Goal: Information Seeking & Learning: Learn about a topic

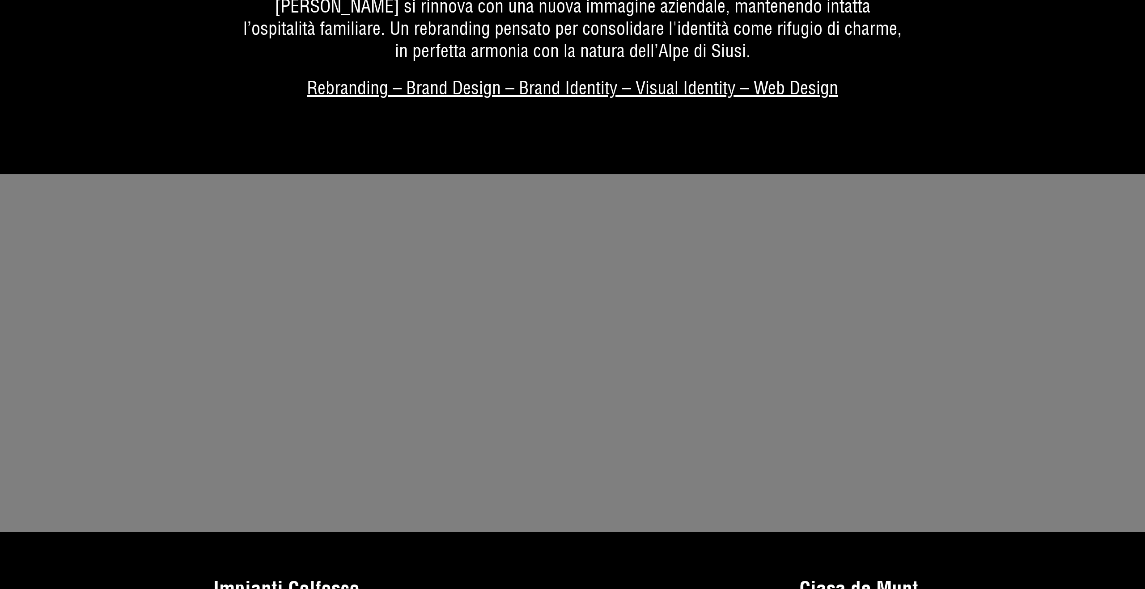
scroll to position [5765, 0]
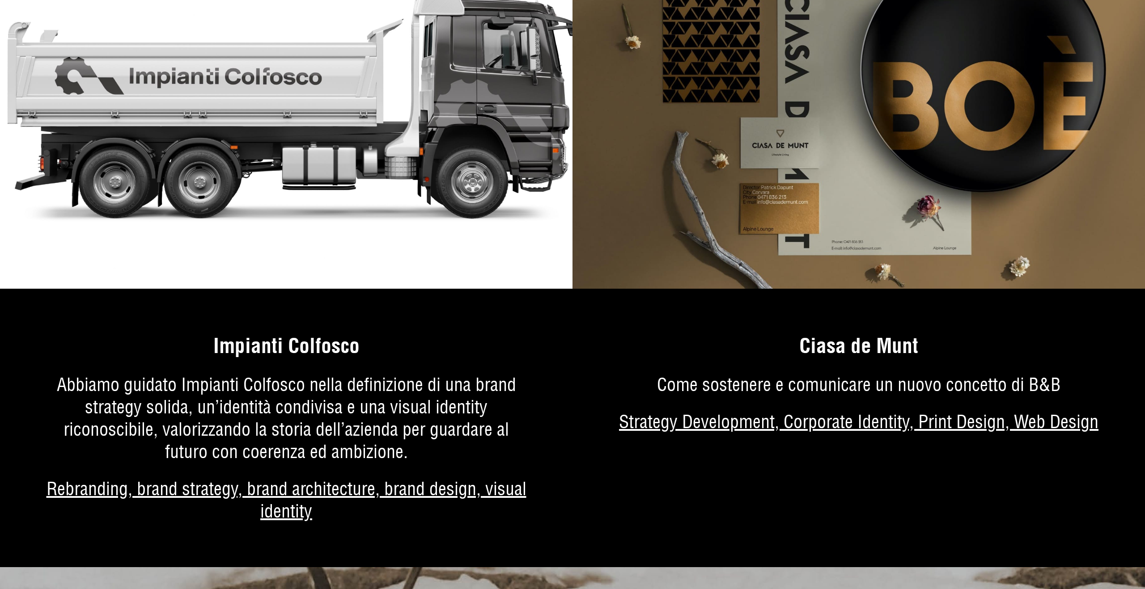
click at [306, 330] on link "Di più sul progetto" at bounding box center [286, 439] width 572 height 256
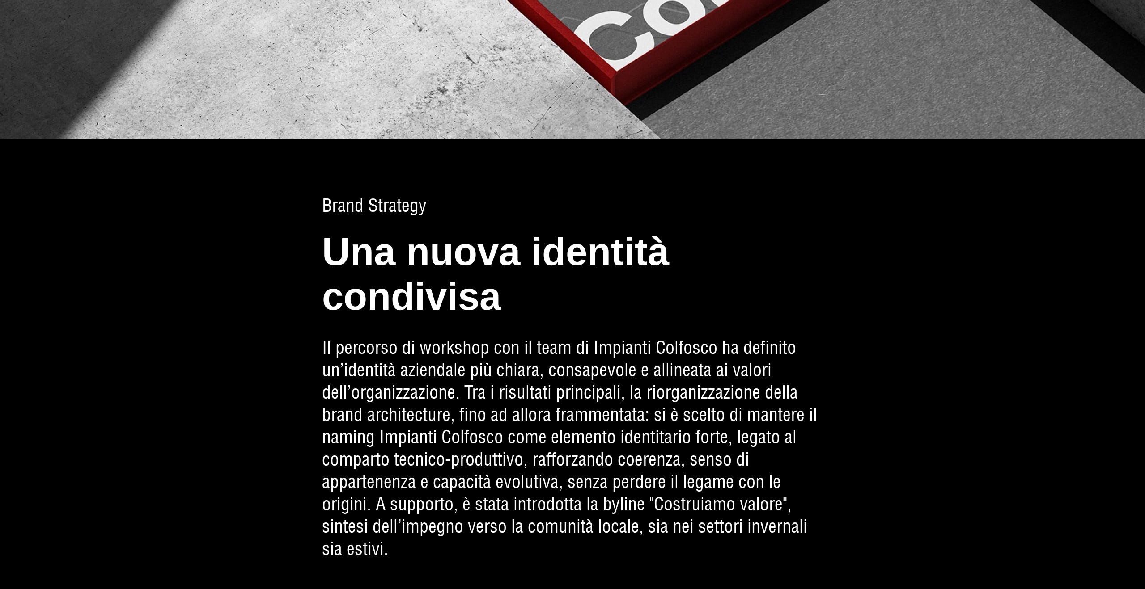
scroll to position [1720, 0]
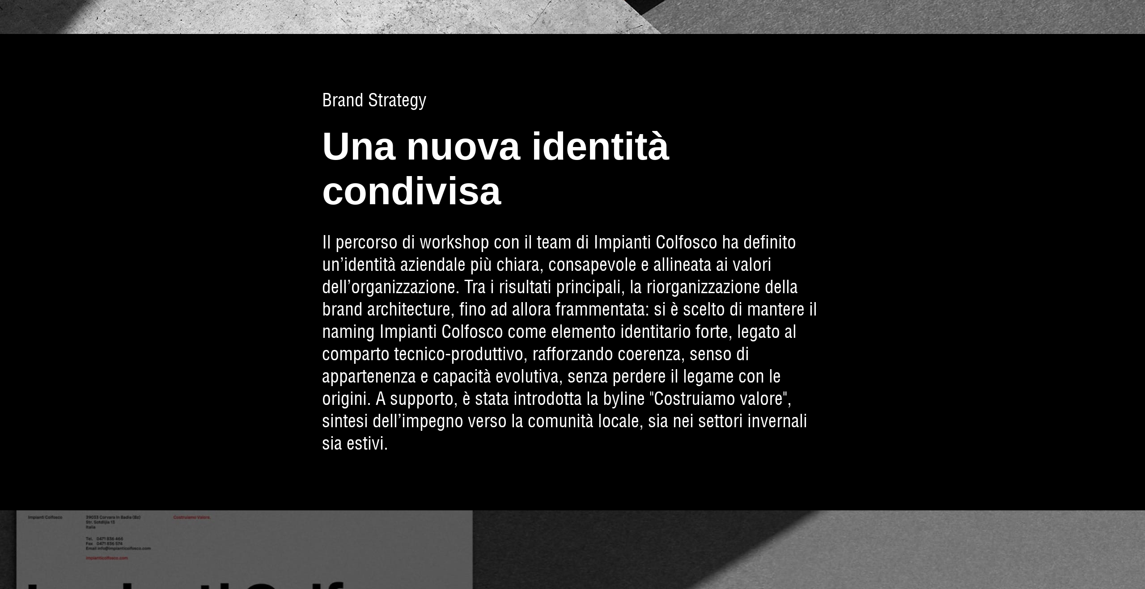
click at [579, 269] on p "Il percorso di workshop con il team di Impianti Colfosco ha definito un’identit…" at bounding box center [572, 343] width 501 height 224
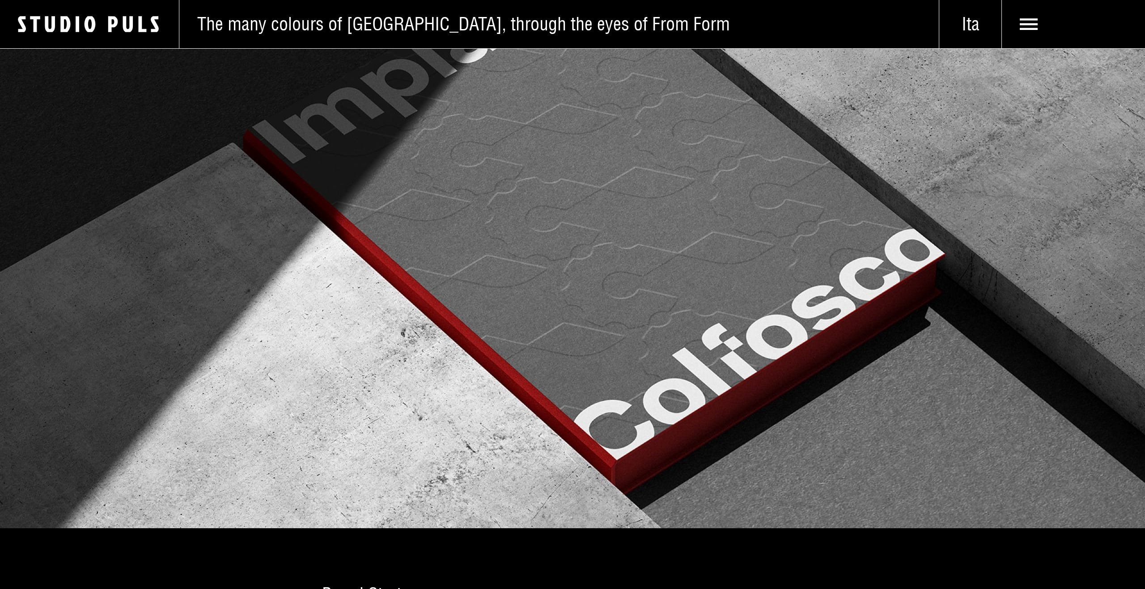
scroll to position [1150, 0]
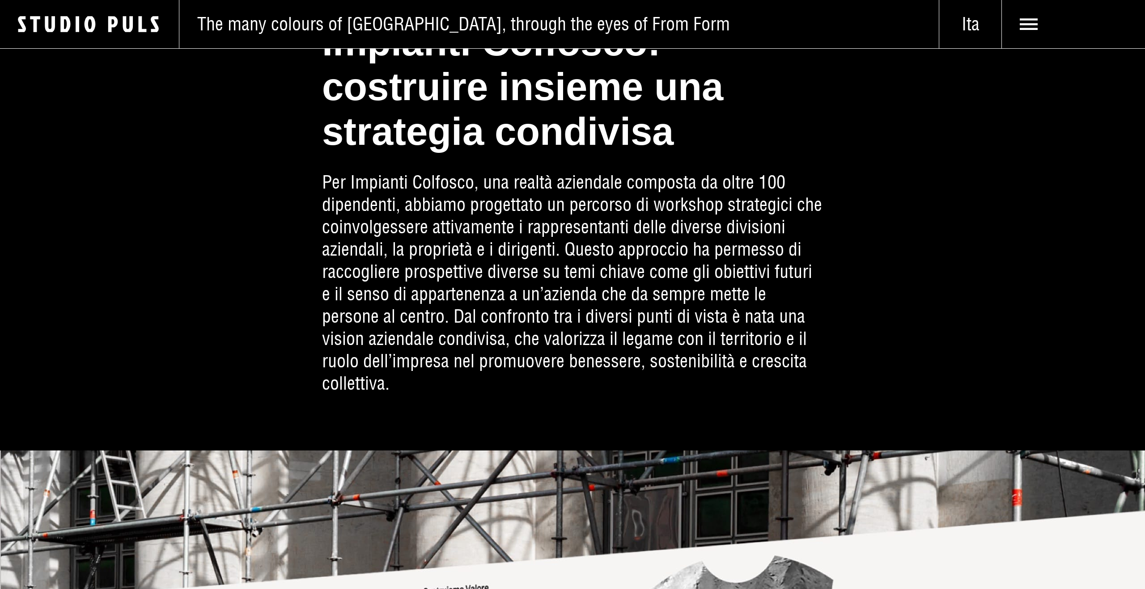
scroll to position [625, 0]
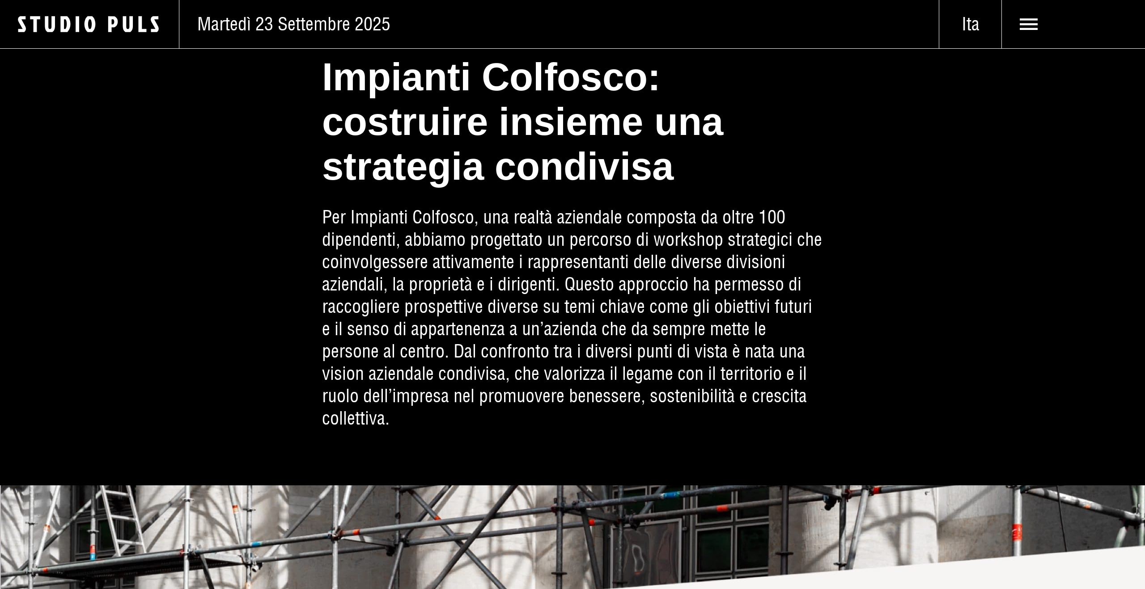
click at [478, 173] on span "a" at bounding box center [472, 166] width 21 height 45
